Goal: Find specific page/section: Find specific page/section

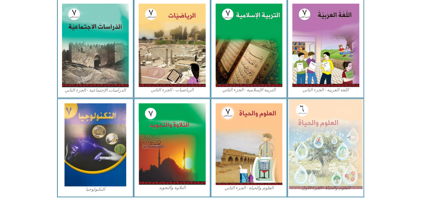
scroll to position [269, 0]
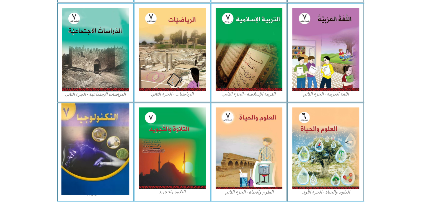
click at [104, 144] on img at bounding box center [95, 148] width 68 height 91
drag, startPoint x: 104, startPoint y: 144, endPoint x: 106, endPoint y: 122, distance: 22.5
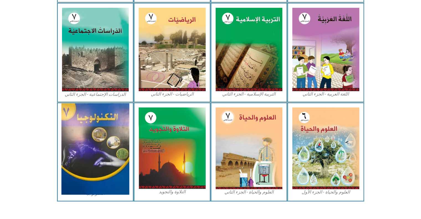
click at [106, 122] on img at bounding box center [95, 148] width 68 height 91
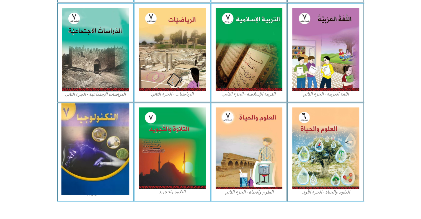
click at [106, 122] on img at bounding box center [95, 148] width 68 height 91
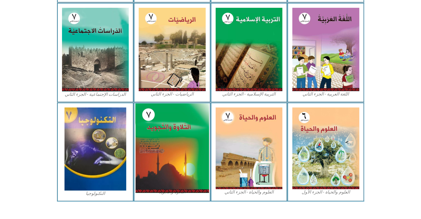
click at [174, 132] on img at bounding box center [172, 147] width 74 height 89
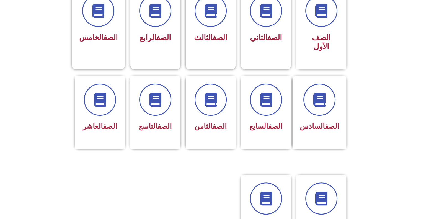
scroll to position [174, 0]
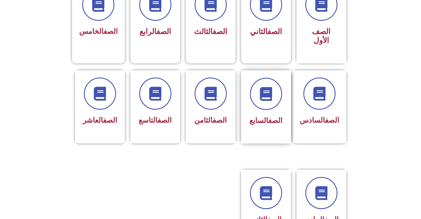
click at [277, 104] on div "الصف السابع" at bounding box center [265, 103] width 35 height 50
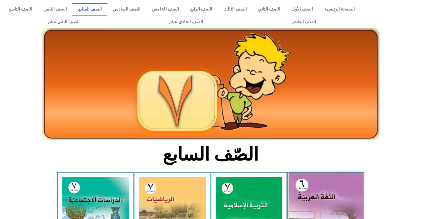
click at [345, 207] on img at bounding box center [326, 219] width 74 height 92
